Goal: Use online tool/utility

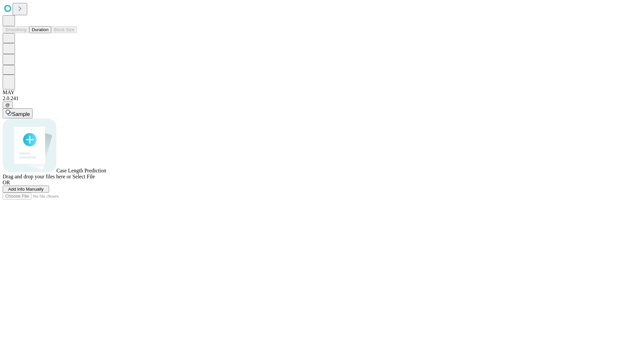
click at [48, 33] on button "Duration" at bounding box center [40, 29] width 22 height 7
click at [30, 111] on span "Sample" at bounding box center [21, 114] width 18 height 6
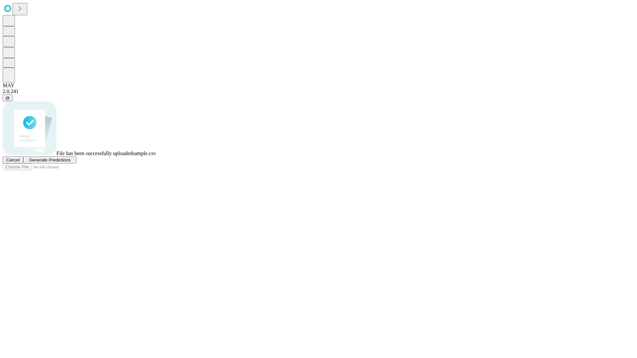
click at [70, 163] on span "Generate Predictions" at bounding box center [49, 160] width 41 height 5
